Goal: Task Accomplishment & Management: Use online tool/utility

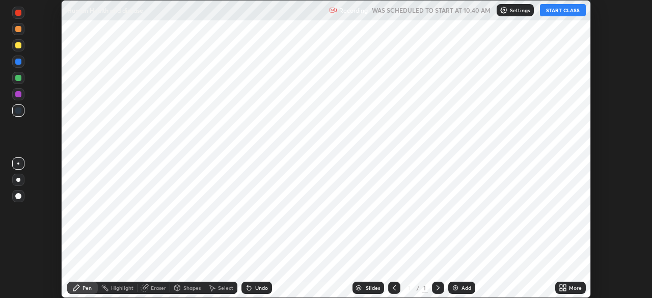
scroll to position [298, 652]
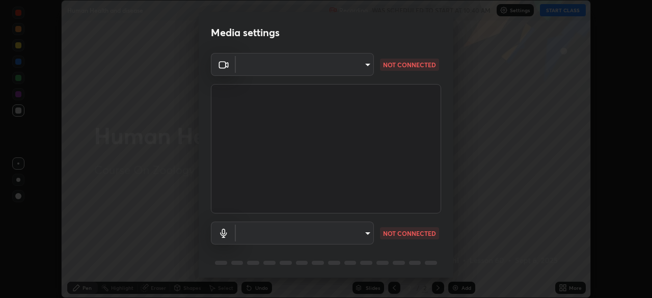
type input "6fd5a11214182fe3dbcd63879dc51230d69f1da36812afabedb7f77605f255ed"
type input "communications"
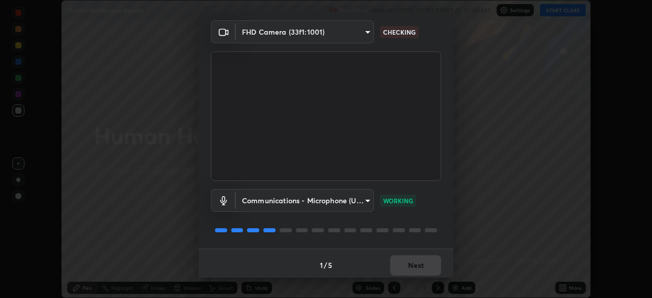
scroll to position [36, 0]
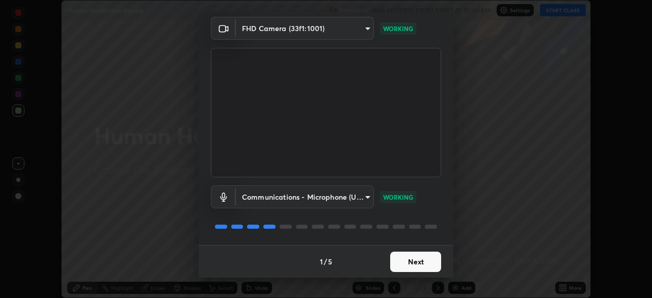
click at [402, 260] on button "Next" at bounding box center [415, 262] width 51 height 20
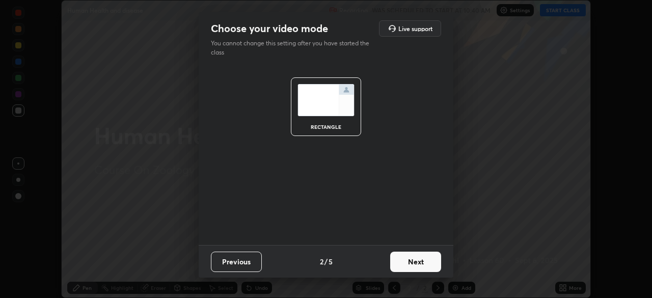
click at [405, 263] on button "Next" at bounding box center [415, 262] width 51 height 20
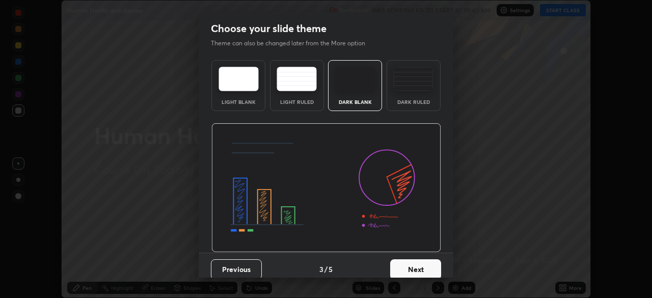
click at [407, 263] on button "Next" at bounding box center [415, 269] width 51 height 20
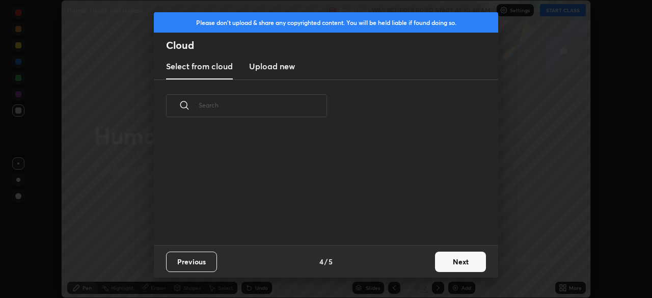
click at [437, 266] on button "Next" at bounding box center [460, 262] width 51 height 20
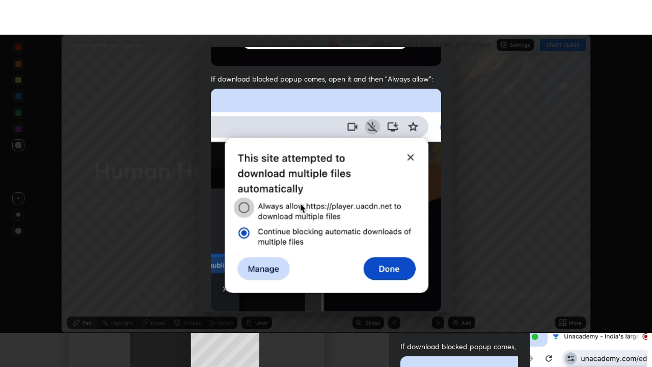
scroll to position [244, 0]
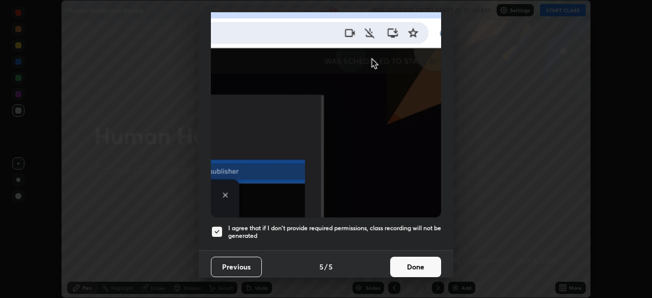
click at [409, 260] on button "Done" at bounding box center [415, 267] width 51 height 20
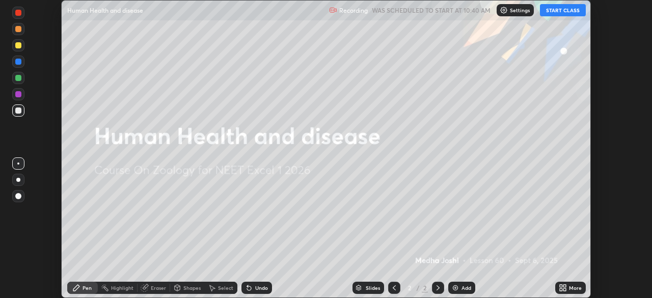
click at [554, 10] on button "START CLASS" at bounding box center [563, 10] width 46 height 12
click at [571, 285] on div "More" at bounding box center [575, 287] width 13 height 5
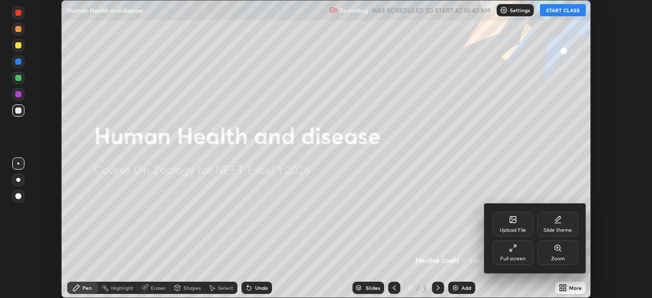
click at [519, 246] on div "Full screen" at bounding box center [513, 253] width 41 height 24
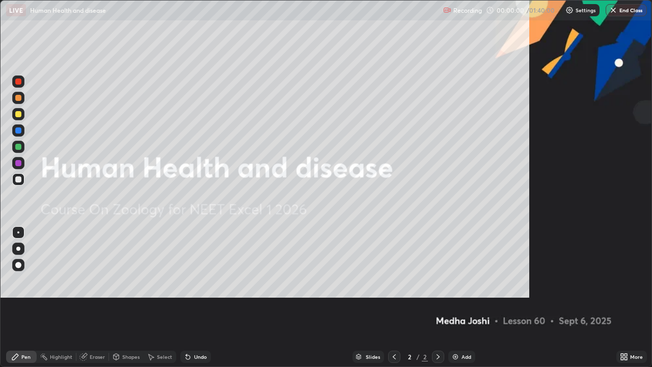
scroll to position [367, 652]
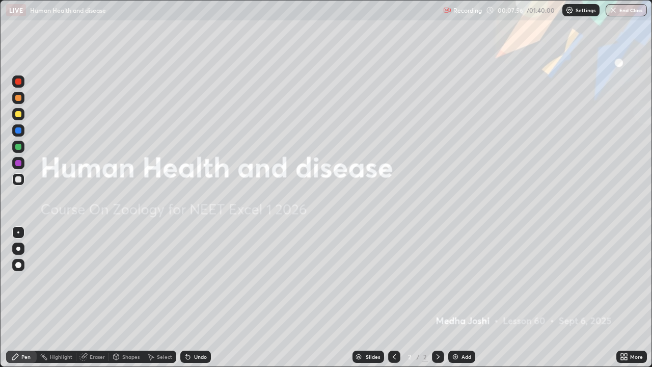
click at [456, 298] on img at bounding box center [455, 357] width 8 height 8
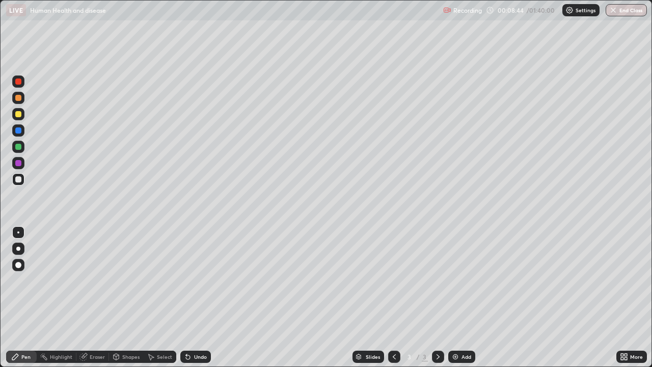
click at [16, 146] on div at bounding box center [18, 147] width 6 height 6
click at [198, 298] on div "Undo" at bounding box center [200, 356] width 13 height 5
click at [22, 178] on div at bounding box center [18, 179] width 12 height 12
click at [19, 161] on div at bounding box center [18, 163] width 6 height 6
click at [19, 147] on div at bounding box center [18, 147] width 6 height 6
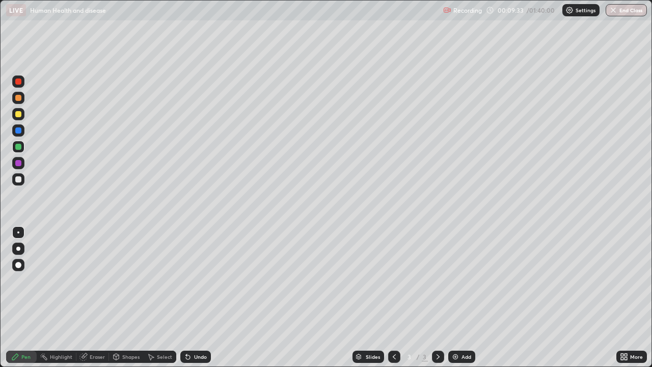
click at [17, 131] on div at bounding box center [18, 130] width 6 height 6
click at [18, 181] on div at bounding box center [18, 179] width 6 height 6
click at [19, 160] on div at bounding box center [18, 163] width 6 height 6
click at [17, 132] on div at bounding box center [18, 130] width 6 height 6
click at [18, 181] on div at bounding box center [18, 179] width 6 height 6
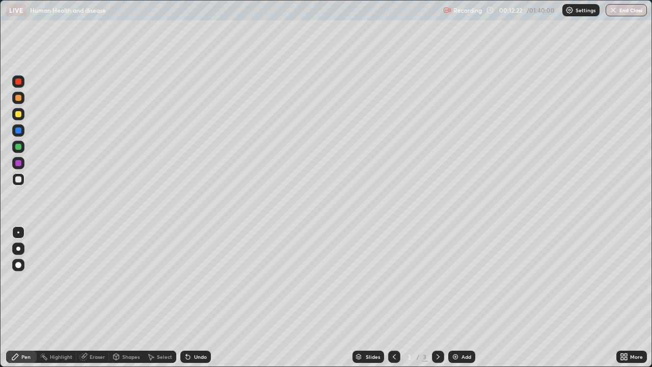
click at [15, 114] on div at bounding box center [18, 114] width 6 height 6
click at [187, 298] on icon at bounding box center [188, 357] width 4 height 4
click at [188, 298] on icon at bounding box center [188, 357] width 4 height 4
click at [186, 298] on icon at bounding box center [186, 354] width 1 height 1
click at [184, 298] on div "Undo" at bounding box center [195, 357] width 31 height 12
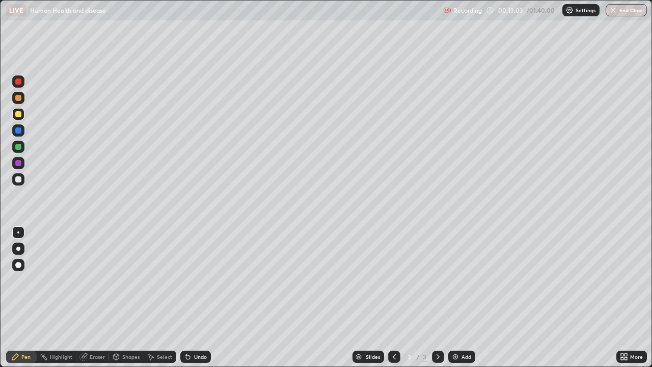
click at [183, 298] on div "Undo" at bounding box center [195, 357] width 31 height 12
click at [194, 298] on div "Undo" at bounding box center [200, 356] width 13 height 5
click at [465, 298] on div "Add" at bounding box center [467, 356] width 10 height 5
click at [22, 101] on div at bounding box center [18, 98] width 12 height 12
click at [187, 298] on icon at bounding box center [188, 357] width 4 height 4
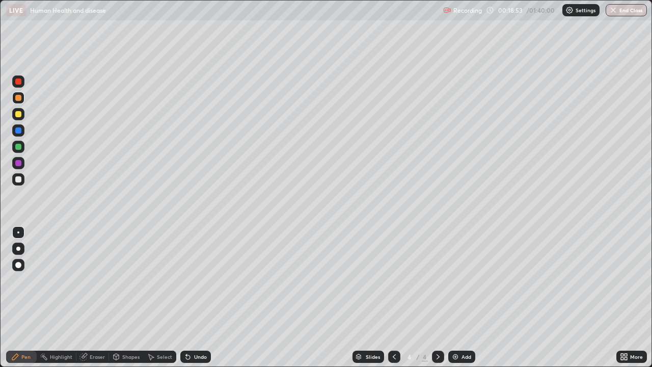
click at [18, 116] on div at bounding box center [18, 114] width 6 height 6
click at [198, 298] on div "Undo" at bounding box center [200, 356] width 13 height 5
click at [192, 298] on div "Undo" at bounding box center [195, 357] width 31 height 12
click at [19, 146] on div at bounding box center [18, 147] width 6 height 6
click at [22, 164] on div at bounding box center [18, 163] width 12 height 12
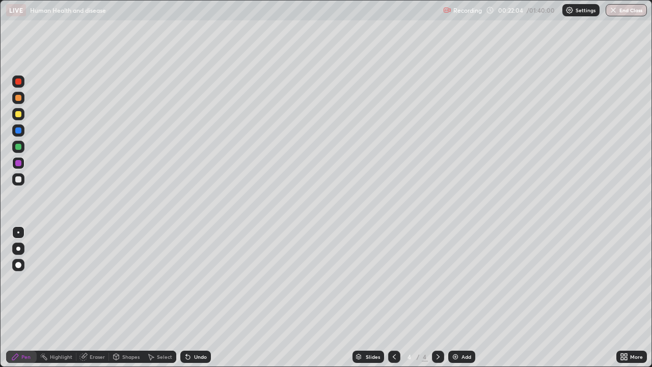
click at [186, 298] on icon at bounding box center [186, 354] width 1 height 1
click at [18, 180] on div at bounding box center [18, 179] width 6 height 6
click at [15, 167] on div at bounding box center [18, 163] width 12 height 12
click at [18, 180] on div at bounding box center [18, 179] width 6 height 6
click at [467, 298] on div "Add" at bounding box center [467, 356] width 10 height 5
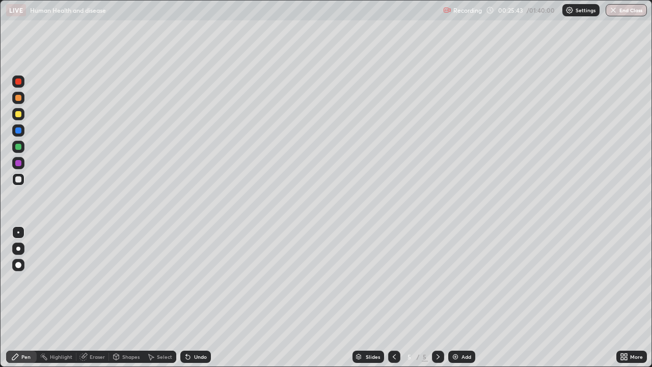
click at [196, 298] on div "Undo" at bounding box center [195, 357] width 31 height 12
click at [197, 298] on div "Undo" at bounding box center [195, 357] width 31 height 12
click at [392, 298] on icon at bounding box center [394, 357] width 8 height 8
click at [437, 298] on icon at bounding box center [438, 357] width 8 height 8
click at [460, 298] on div "Add" at bounding box center [461, 357] width 27 height 12
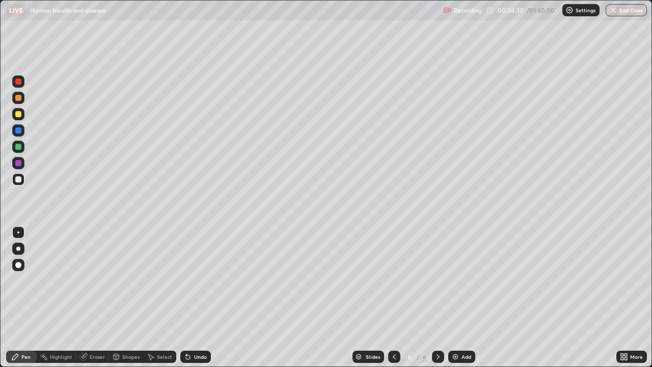
click at [19, 99] on div at bounding box center [18, 98] width 6 height 6
click at [23, 176] on div at bounding box center [18, 179] width 12 height 12
click at [22, 147] on div at bounding box center [18, 147] width 12 height 12
click at [16, 115] on div at bounding box center [18, 114] width 6 height 6
click at [195, 298] on div "Undo" at bounding box center [195, 357] width 31 height 12
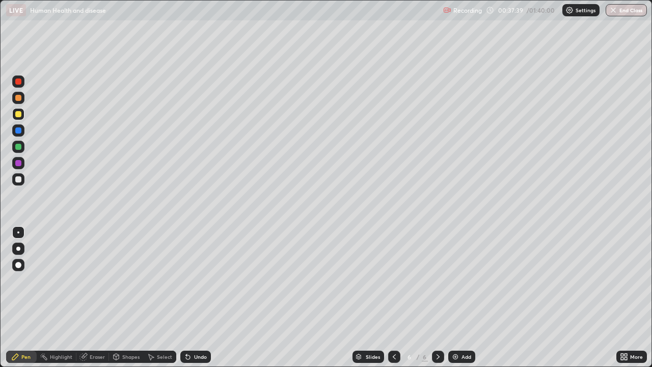
click at [20, 181] on div at bounding box center [18, 179] width 6 height 6
click at [16, 131] on div at bounding box center [18, 130] width 6 height 6
click at [196, 298] on div "Undo" at bounding box center [200, 356] width 13 height 5
click at [18, 84] on div at bounding box center [18, 81] width 6 height 6
click at [19, 163] on div at bounding box center [18, 163] width 6 height 6
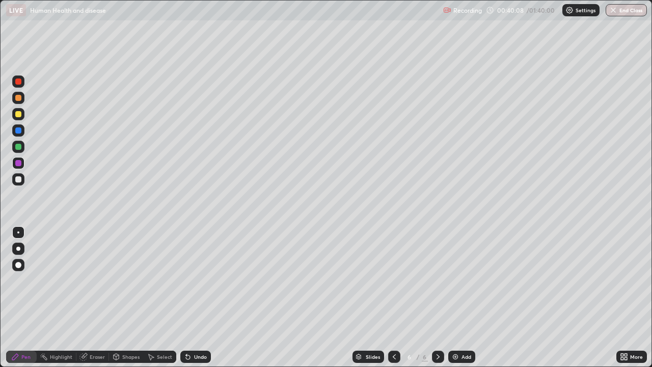
click at [19, 114] on div at bounding box center [18, 114] width 6 height 6
click at [18, 98] on div at bounding box center [18, 98] width 6 height 6
click at [16, 181] on div at bounding box center [18, 179] width 6 height 6
click at [464, 298] on div "Add" at bounding box center [467, 356] width 10 height 5
click at [20, 100] on div at bounding box center [18, 98] width 6 height 6
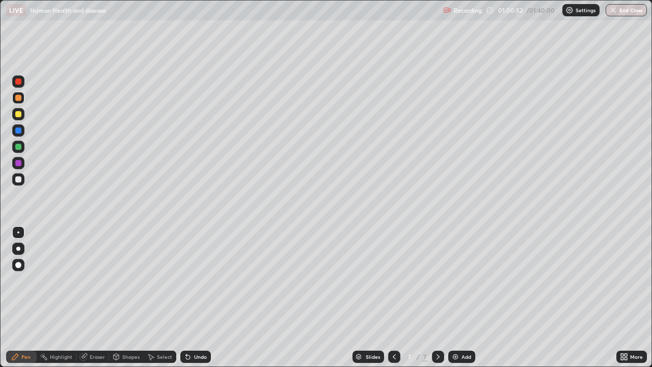
click at [22, 115] on div at bounding box center [18, 114] width 12 height 12
click at [18, 178] on div at bounding box center [18, 179] width 6 height 6
click at [460, 298] on div "Add" at bounding box center [461, 357] width 27 height 12
click at [20, 101] on div at bounding box center [18, 98] width 12 height 12
click at [22, 117] on div at bounding box center [18, 114] width 12 height 12
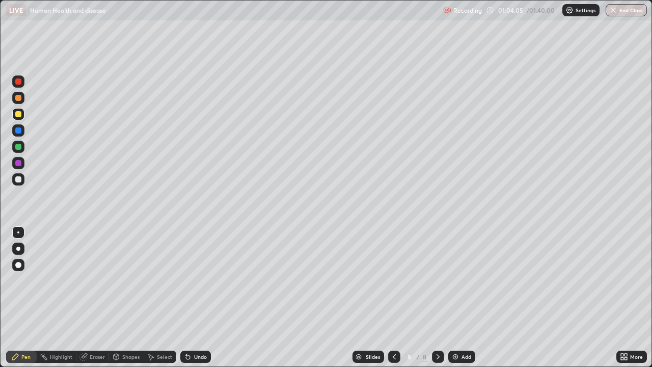
click at [190, 298] on div "Undo" at bounding box center [195, 357] width 31 height 12
click at [186, 298] on div "Undo" at bounding box center [195, 357] width 31 height 12
click at [21, 178] on div at bounding box center [18, 179] width 6 height 6
click at [199, 298] on div "Undo" at bounding box center [200, 356] width 13 height 5
click at [198, 298] on div "Undo" at bounding box center [195, 357] width 31 height 12
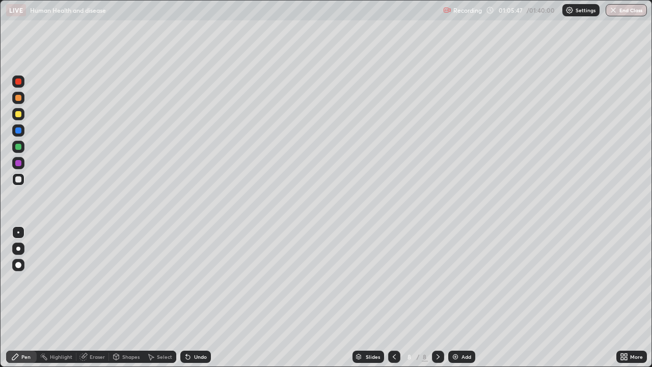
click at [20, 147] on div at bounding box center [18, 147] width 6 height 6
click at [19, 179] on div at bounding box center [18, 179] width 6 height 6
click at [19, 147] on div at bounding box center [18, 147] width 6 height 6
click at [22, 178] on div at bounding box center [18, 179] width 12 height 12
click at [392, 298] on icon at bounding box center [394, 357] width 8 height 8
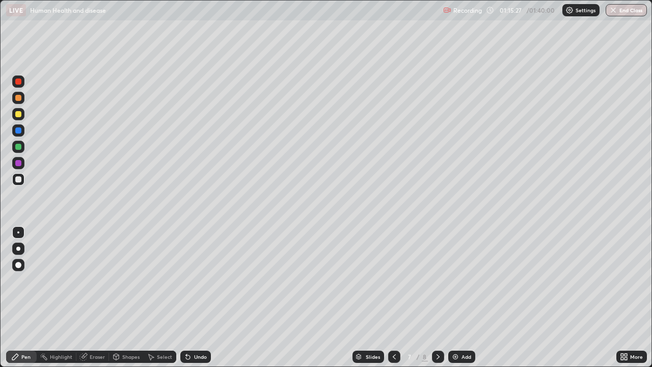
click at [437, 298] on icon at bounding box center [438, 357] width 8 height 8
click at [617, 8] on img "button" at bounding box center [614, 10] width 8 height 8
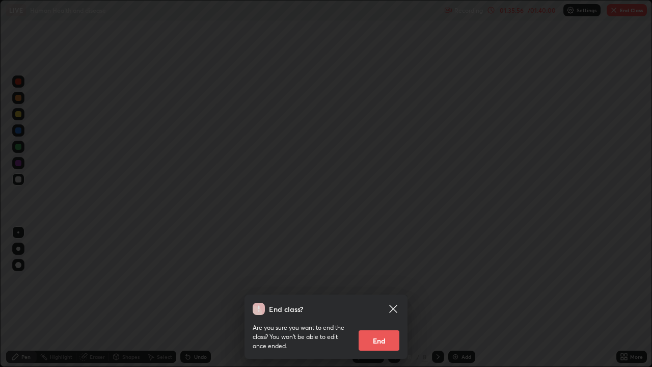
click at [392, 298] on button "End" at bounding box center [379, 340] width 41 height 20
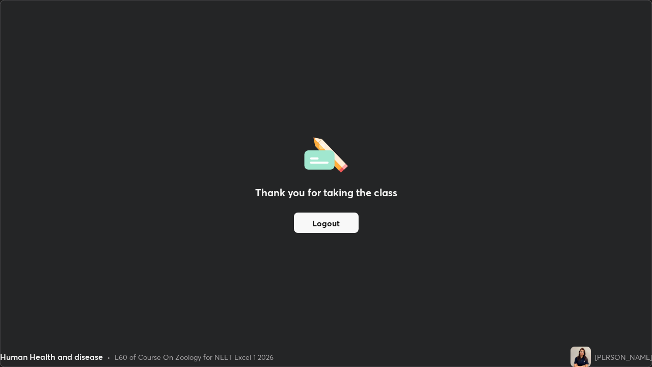
click at [330, 228] on button "Logout" at bounding box center [326, 222] width 65 height 20
